Goal: Task Accomplishment & Management: Complete application form

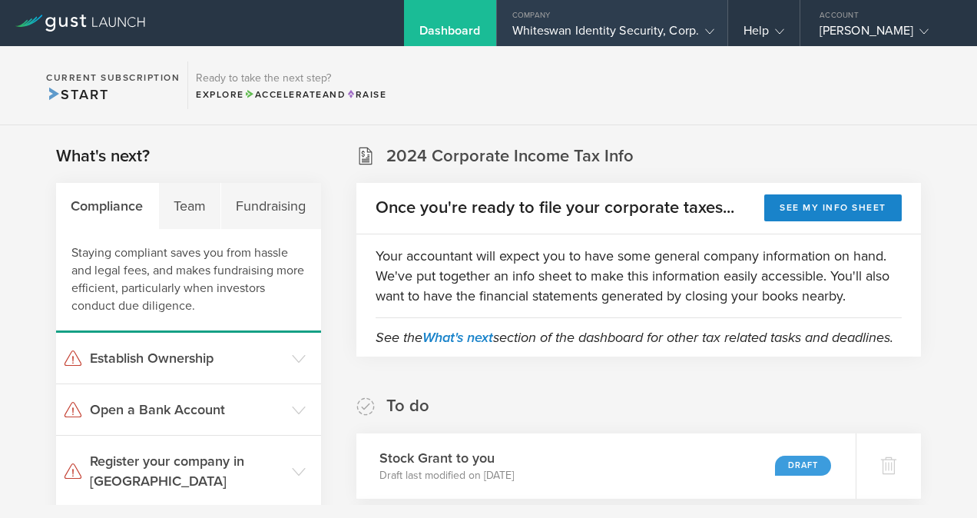
click at [673, 35] on div "Whiteswan Identity Security, Corp." at bounding box center [612, 34] width 200 height 23
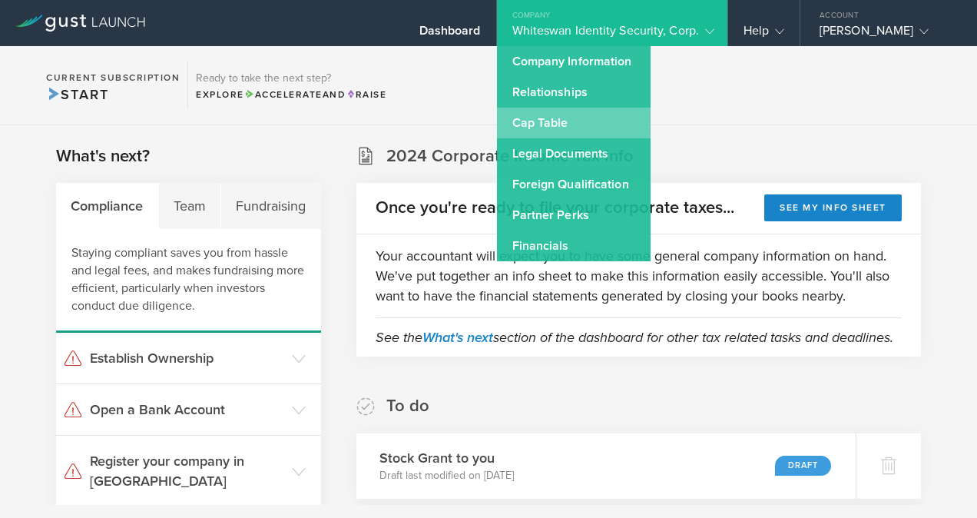
click at [558, 121] on link "Cap Table" at bounding box center [574, 123] width 154 height 31
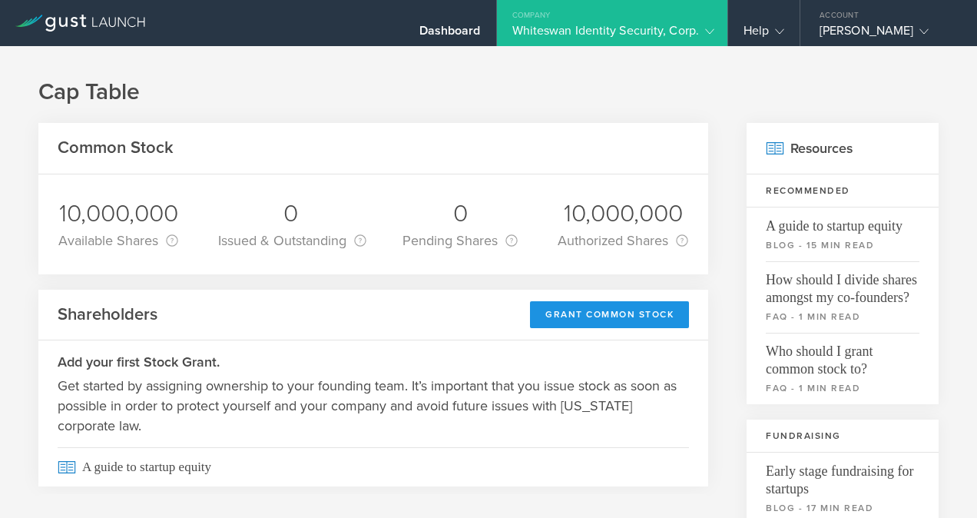
click at [610, 310] on div "Grant Common Stock" at bounding box center [609, 314] width 159 height 27
click at [664, 43] on div "Whiteswan Identity Security, Corp." at bounding box center [612, 34] width 200 height 23
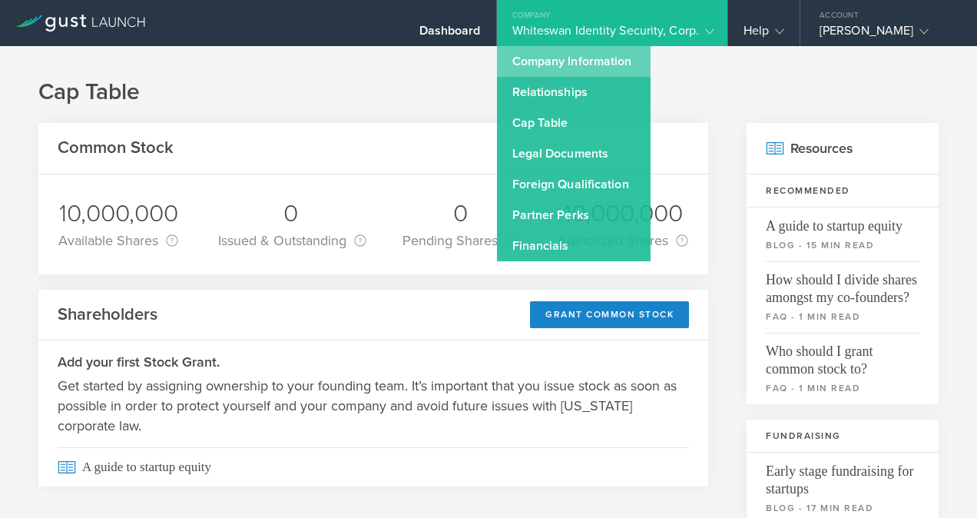
click at [601, 68] on link "Company Information" at bounding box center [574, 61] width 154 height 31
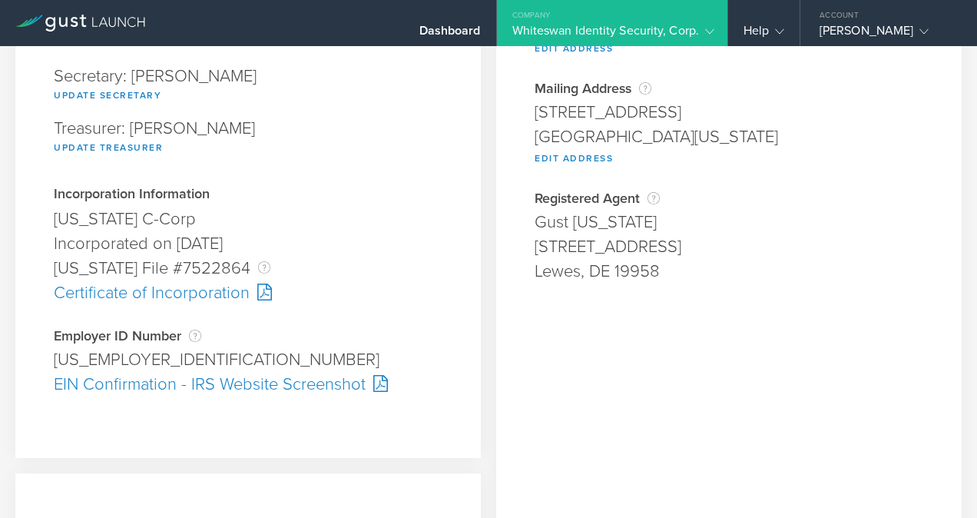
scroll to position [272, 0]
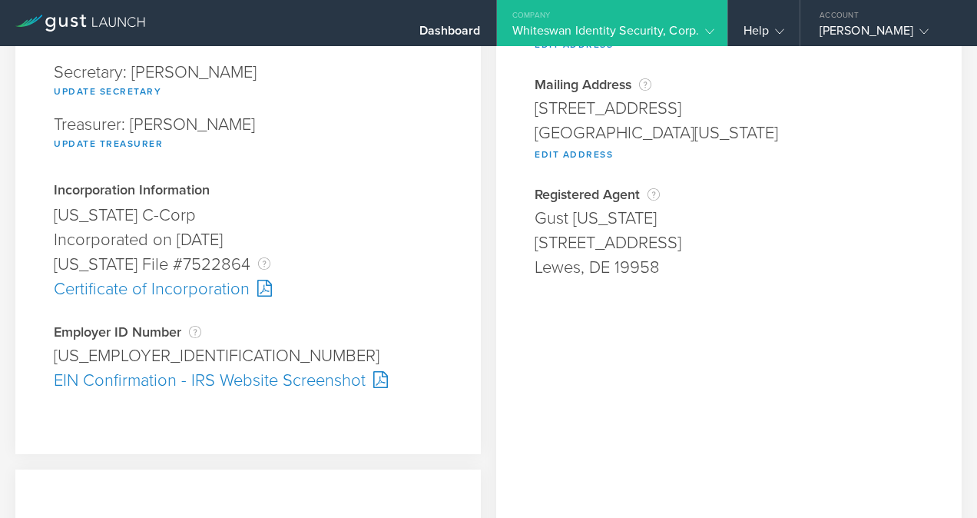
click at [114, 353] on div "[US_EMPLOYER_IDENTIFICATION_NUMBER]" at bounding box center [248, 355] width 389 height 25
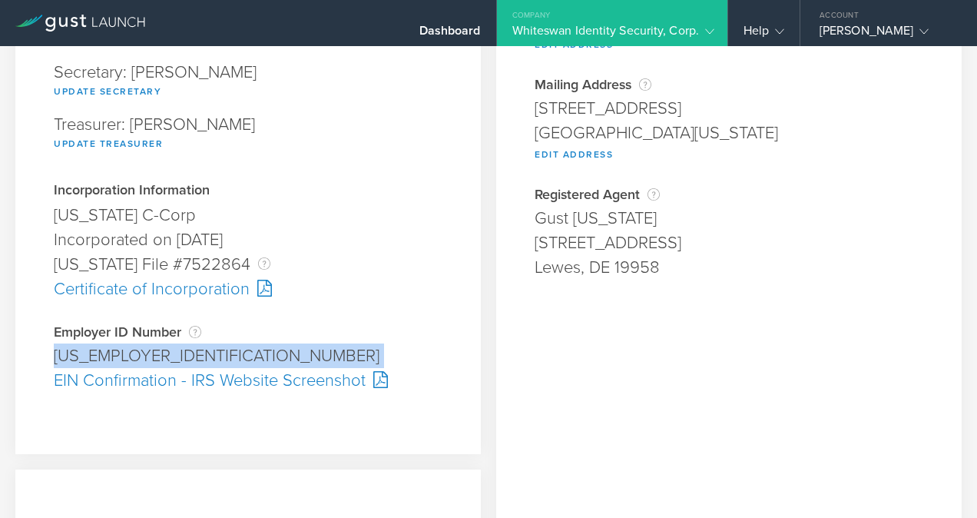
click at [114, 353] on div "[US_EMPLOYER_IDENTIFICATION_NUMBER]" at bounding box center [248, 355] width 389 height 25
copy div "[US_EMPLOYER_IDENTIFICATION_NUMBER] Pending"
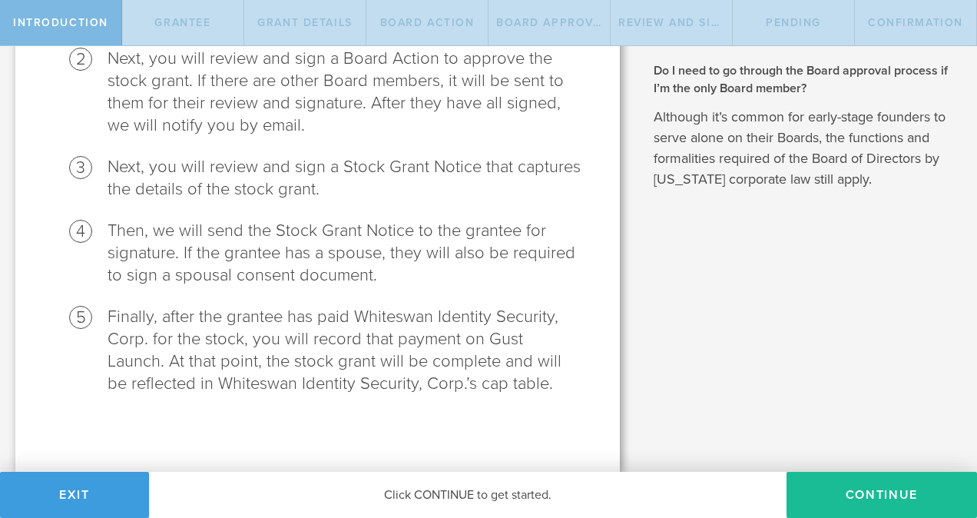
scroll to position [296, 0]
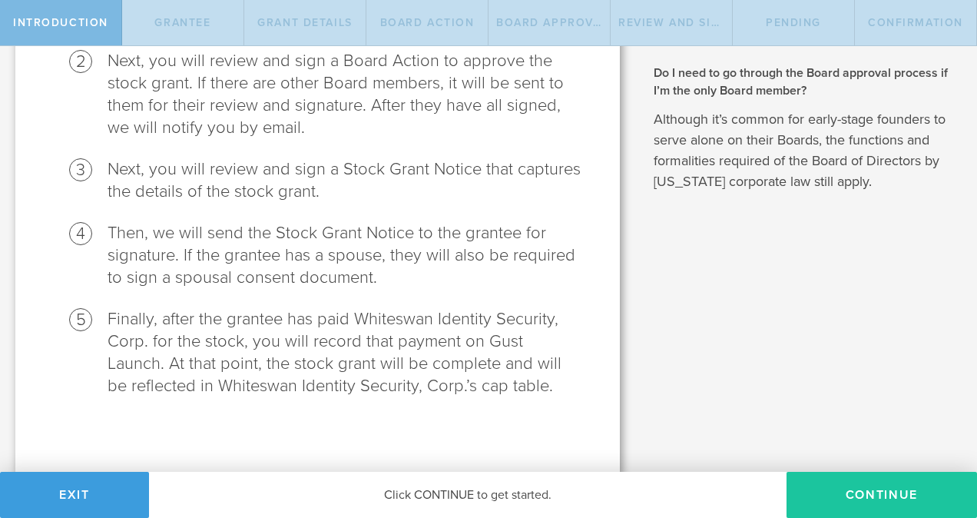
click at [863, 482] on button "Continue" at bounding box center [881, 495] width 190 height 46
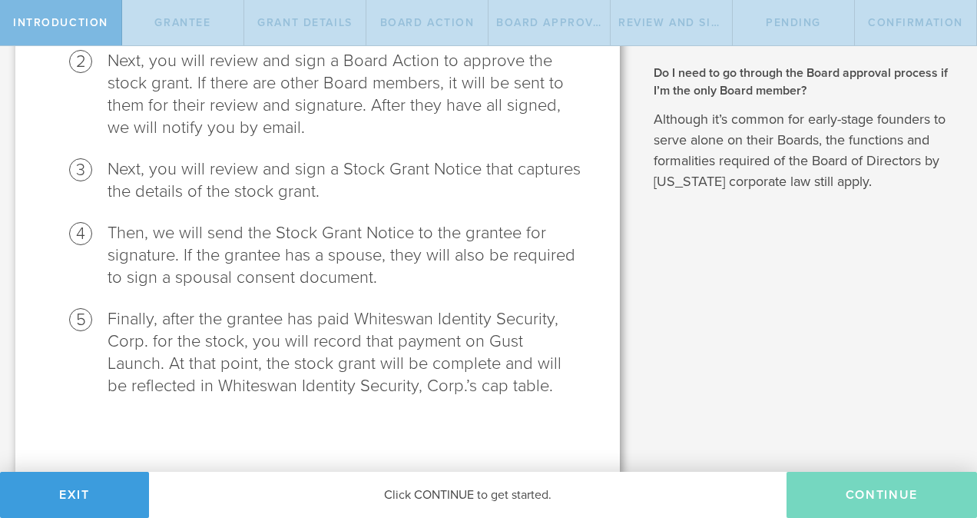
scroll to position [0, 0]
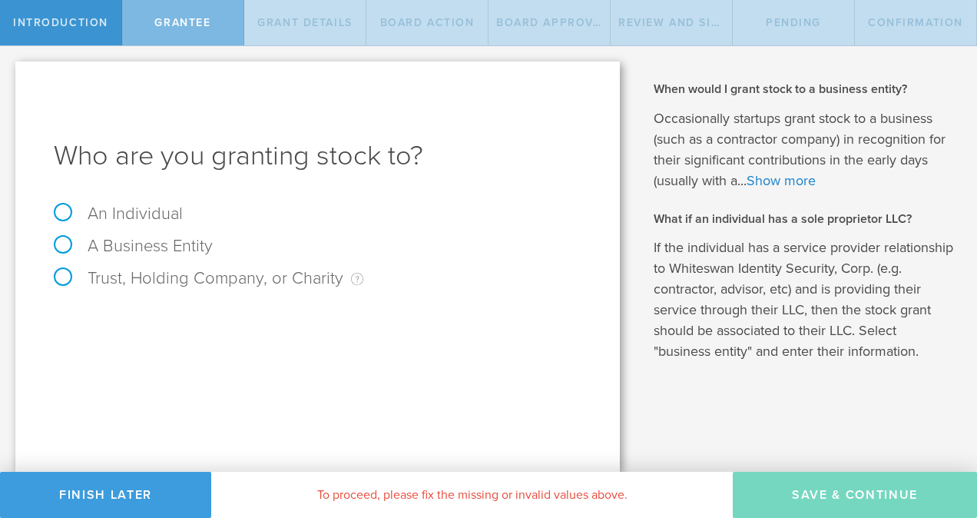
click at [140, 218] on label "An Individual" at bounding box center [118, 214] width 129 height 20
click at [10, 71] on input "An Individual" at bounding box center [5, 58] width 10 height 25
radio input "true"
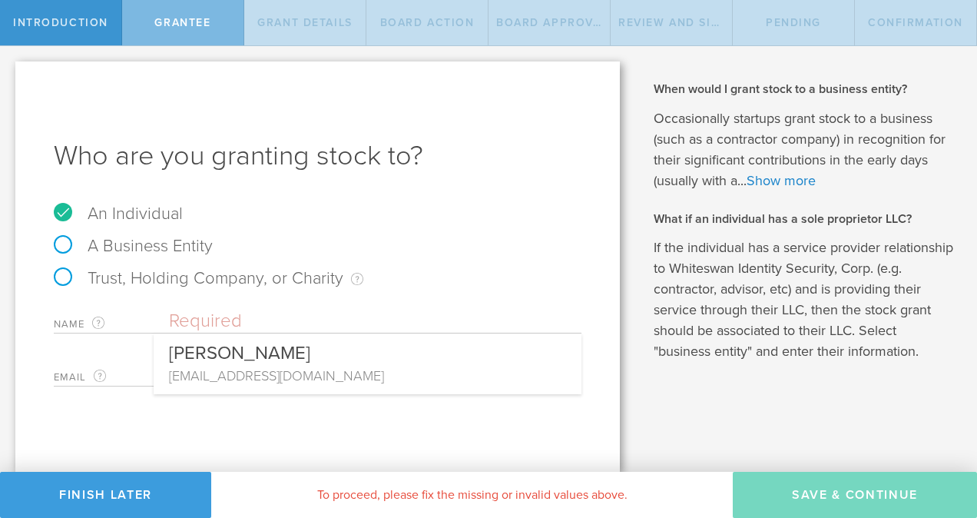
click at [217, 312] on input "text" at bounding box center [375, 321] width 412 height 23
